Goal: Information Seeking & Learning: Learn about a topic

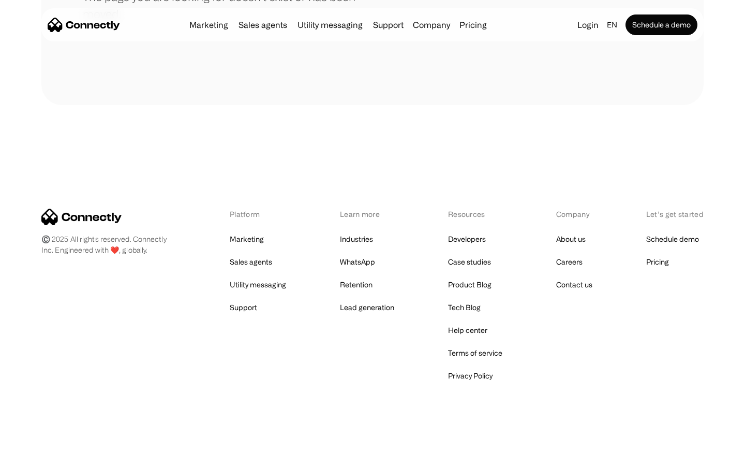
scroll to position [189, 0]
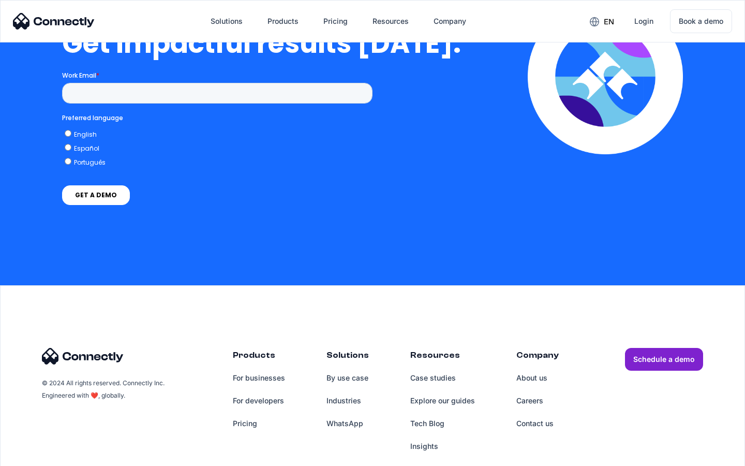
scroll to position [2284, 0]
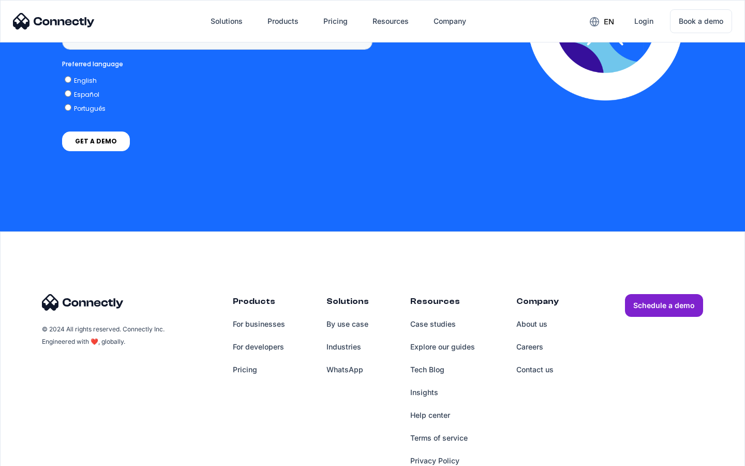
scroll to position [785, 0]
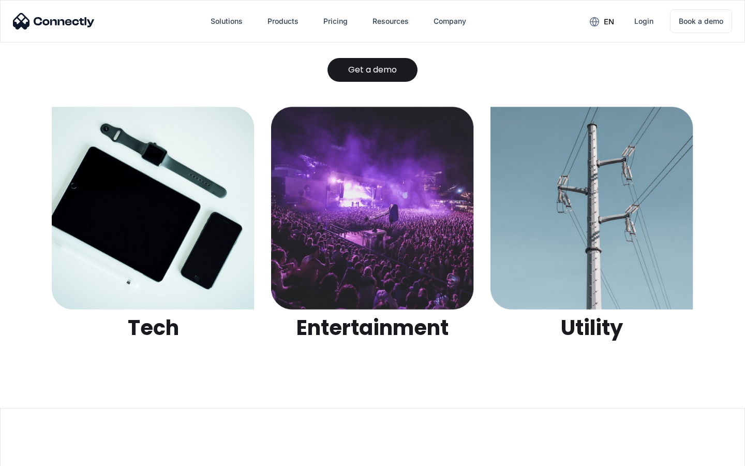
scroll to position [3266, 0]
